Goal: Task Accomplishment & Management: Manage account settings

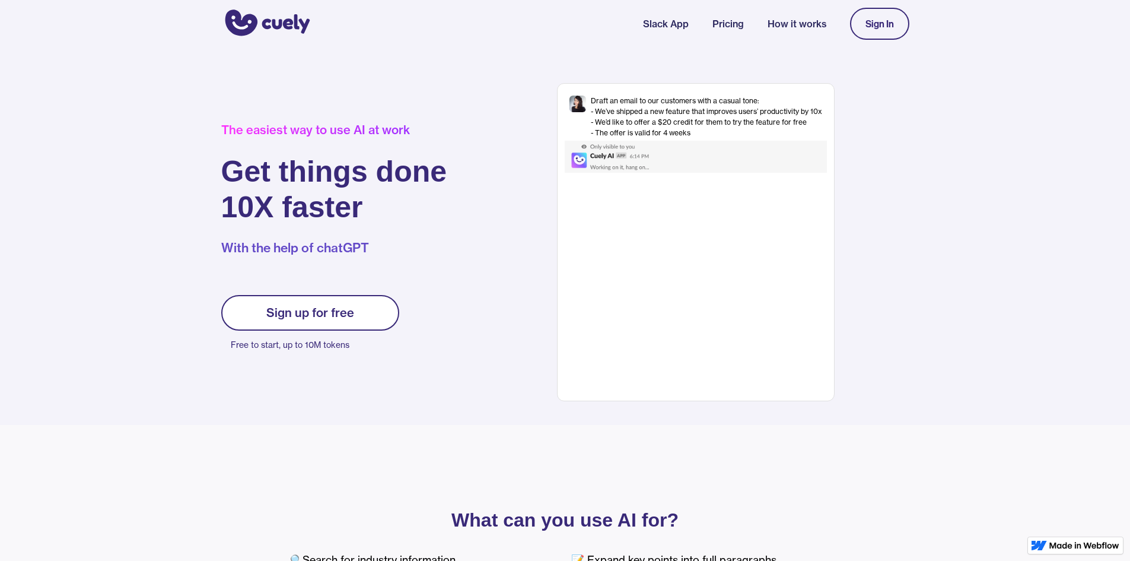
click at [293, 310] on div "Sign up for free" at bounding box center [310, 312] width 88 height 14
click at [310, 315] on div "Sign up for free" at bounding box center [310, 312] width 88 height 14
click at [372, 311] on link "Sign up for free" at bounding box center [310, 313] width 178 height 36
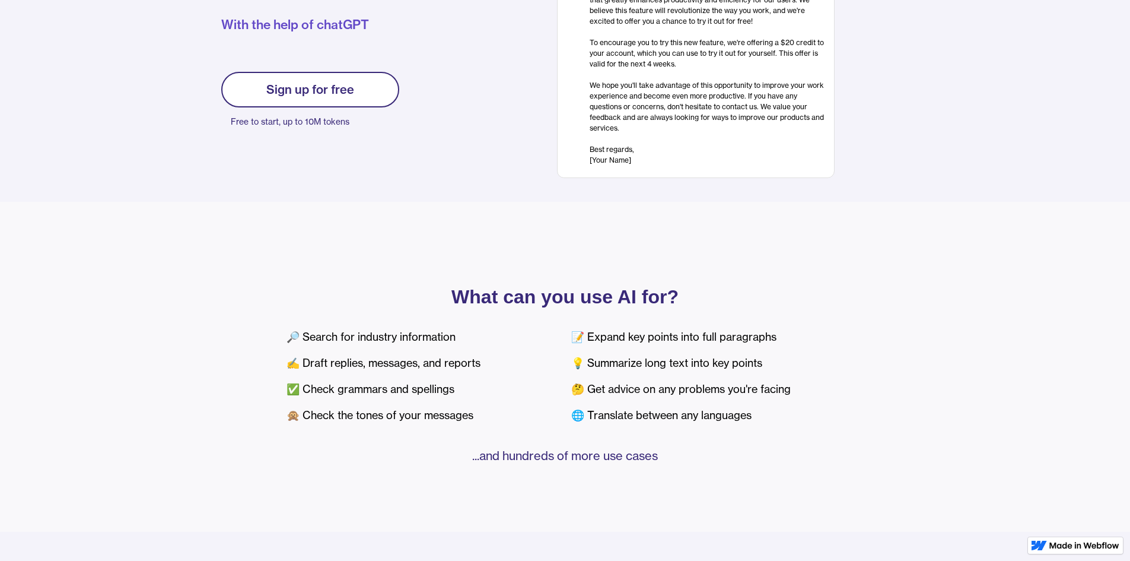
scroll to position [119, 0]
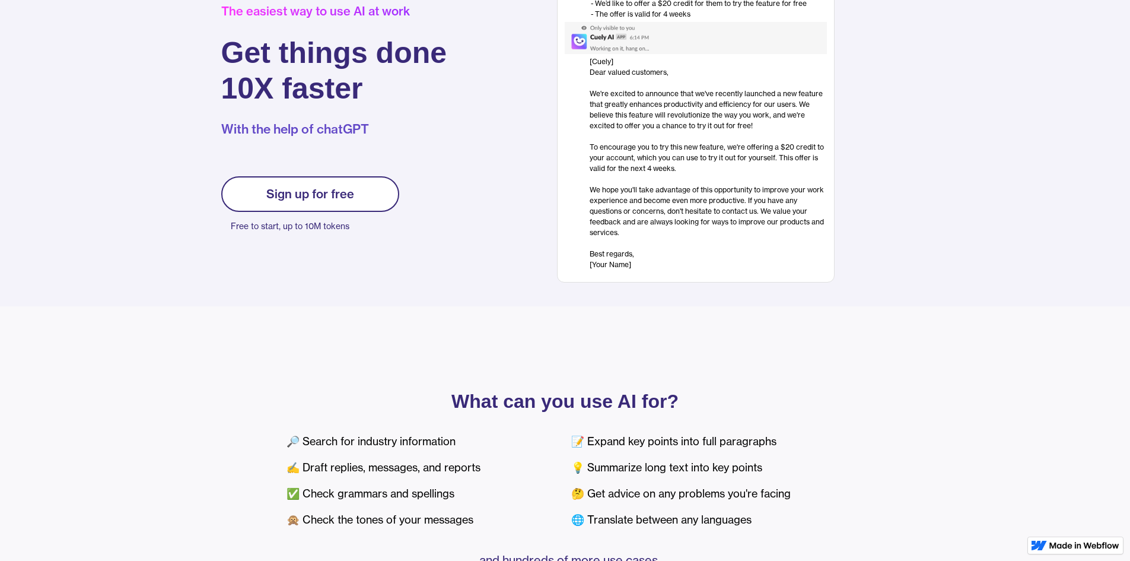
click at [310, 200] on div "Sign up for free" at bounding box center [310, 194] width 88 height 14
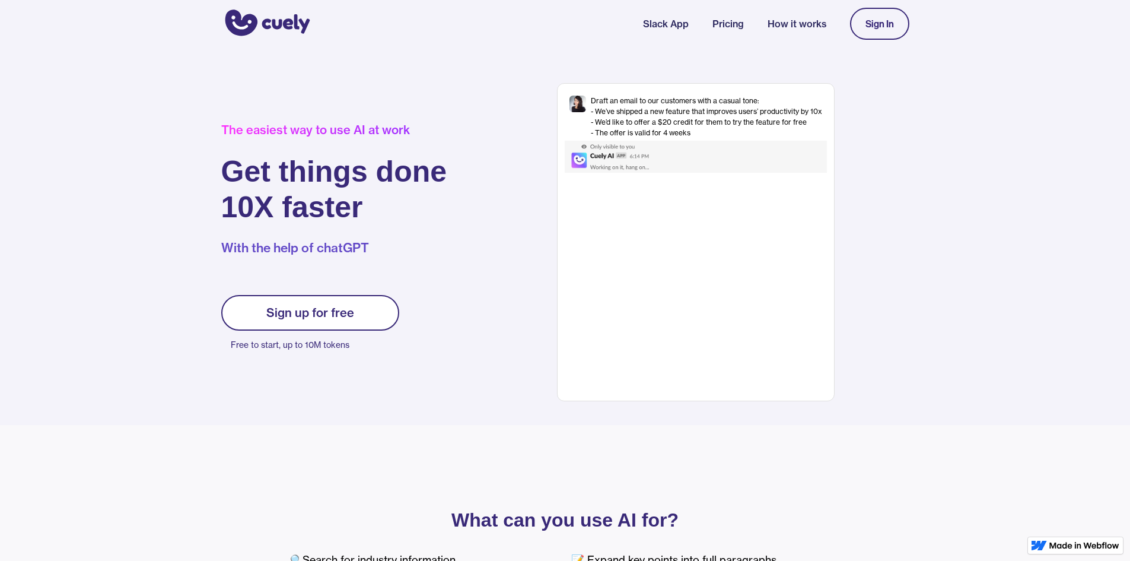
click at [668, 194] on div "[Cuely] Dear valued customers, ‍ We're excited to announce that we've recently …" at bounding box center [708, 282] width 237 height 214
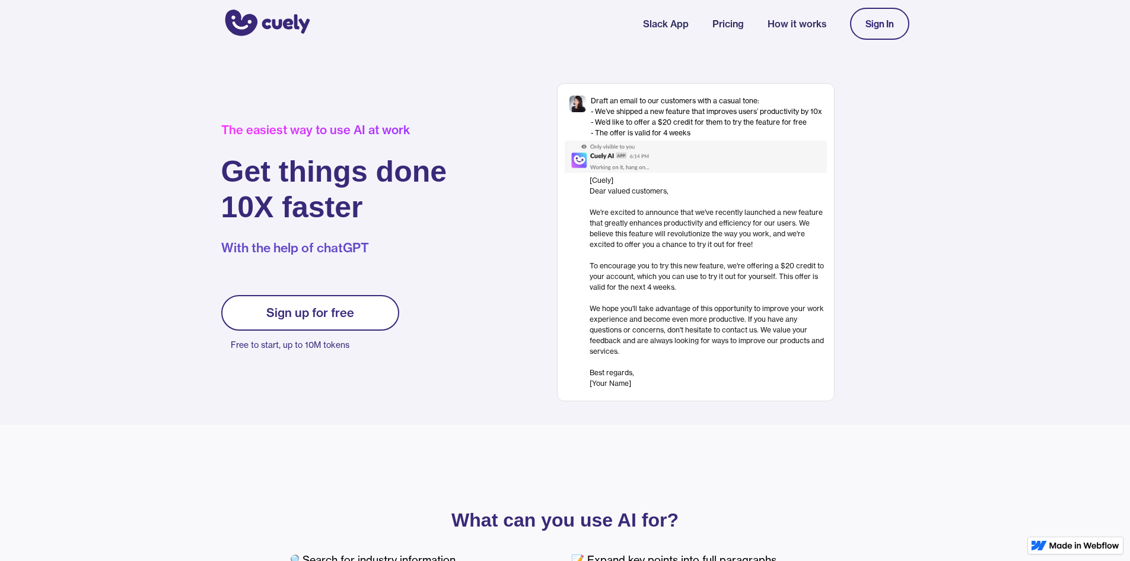
click at [867, 20] on div "Sign In" at bounding box center [879, 23] width 28 height 11
